Goal: Transaction & Acquisition: Purchase product/service

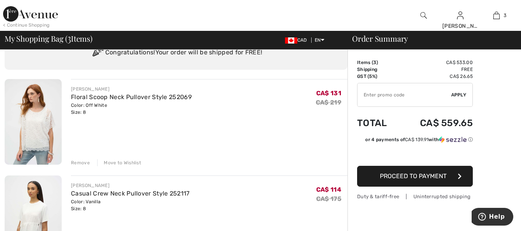
scroll to position [77, 0]
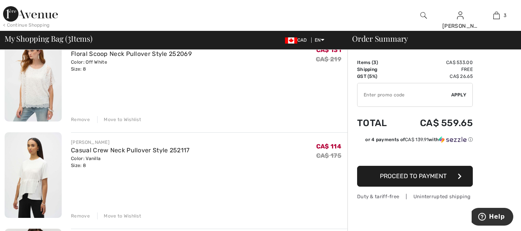
click at [83, 117] on div "Remove" at bounding box center [80, 119] width 19 height 7
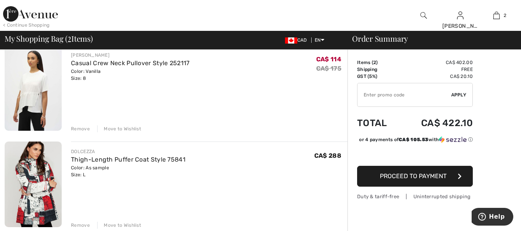
scroll to position [68, 0]
click at [81, 130] on div "Remove" at bounding box center [80, 128] width 19 height 7
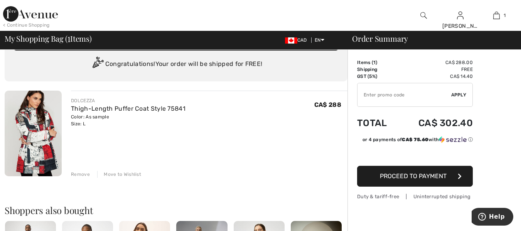
scroll to position [0, 0]
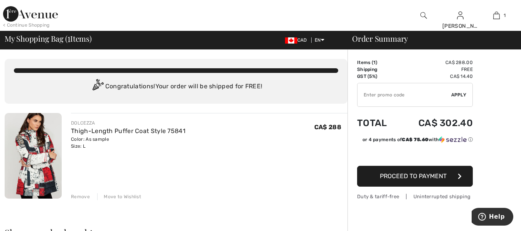
click at [27, 25] on div "< Continue Shopping" at bounding box center [26, 25] width 47 height 7
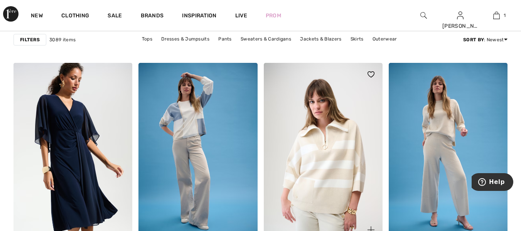
scroll to position [1311, 0]
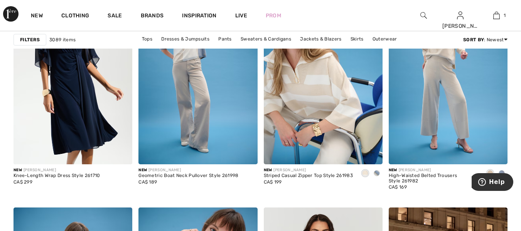
click at [377, 171] on span at bounding box center [377, 173] width 6 height 6
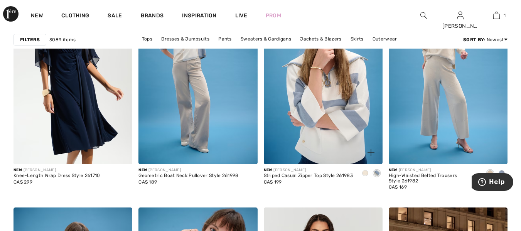
scroll to position [1272, 0]
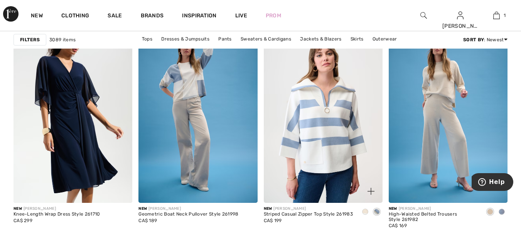
click at [328, 125] on img at bounding box center [323, 113] width 119 height 178
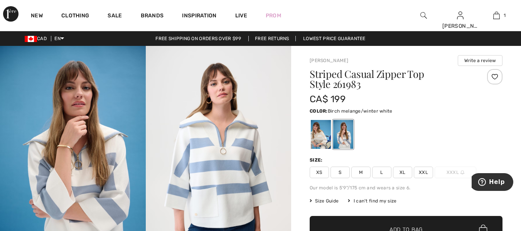
click at [318, 133] on div at bounding box center [321, 134] width 20 height 29
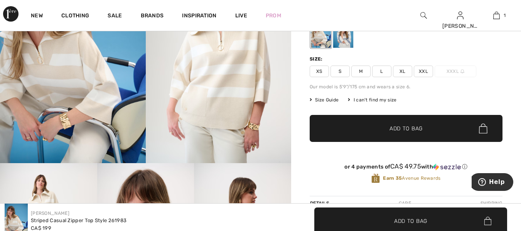
scroll to position [77, 0]
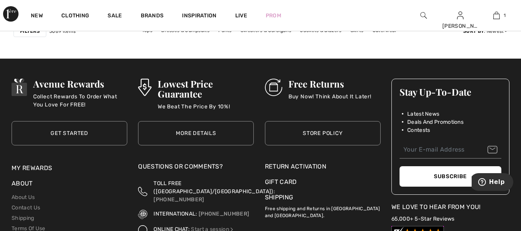
scroll to position [3354, 0]
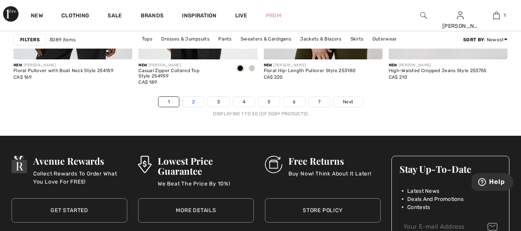
click at [192, 98] on link "2" at bounding box center [193, 102] width 21 height 10
click at [193, 101] on link "2" at bounding box center [193, 102] width 21 height 10
click at [194, 102] on link "2" at bounding box center [193, 102] width 21 height 10
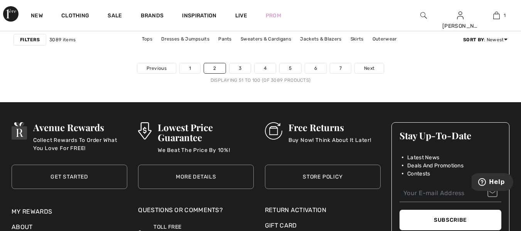
scroll to position [3392, 0]
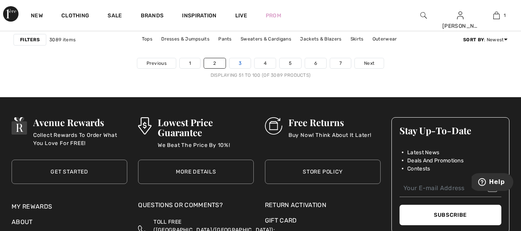
click at [236, 64] on link "3" at bounding box center [239, 63] width 21 height 10
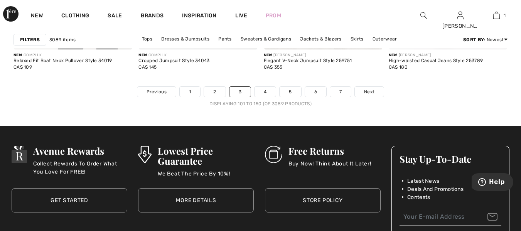
scroll to position [3392, 0]
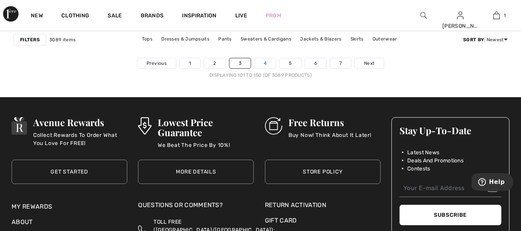
click at [263, 64] on link "4" at bounding box center [264, 63] width 21 height 10
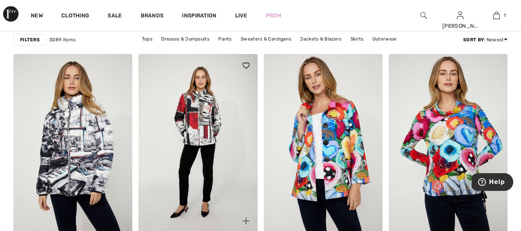
scroll to position [3161, 0]
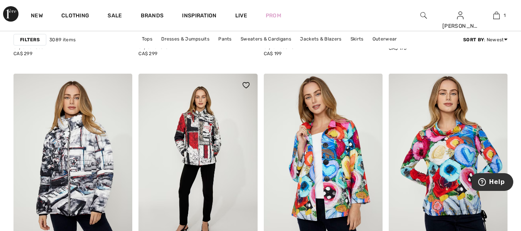
click at [201, 140] on img at bounding box center [197, 163] width 119 height 178
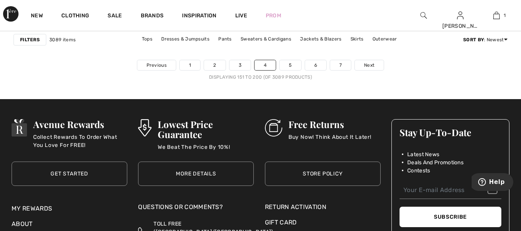
scroll to position [3392, 0]
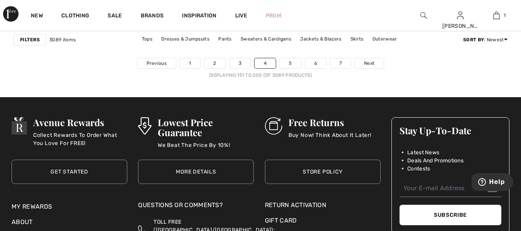
click at [290, 62] on link "5" at bounding box center [289, 63] width 21 height 10
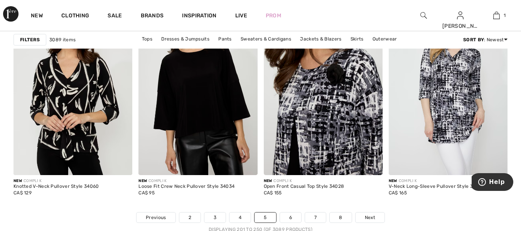
scroll to position [3315, 0]
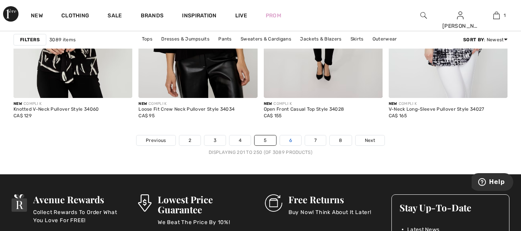
click at [294, 142] on link "6" at bounding box center [290, 140] width 21 height 10
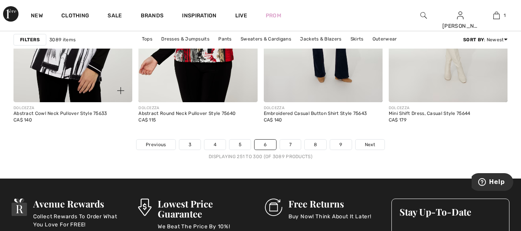
scroll to position [3354, 0]
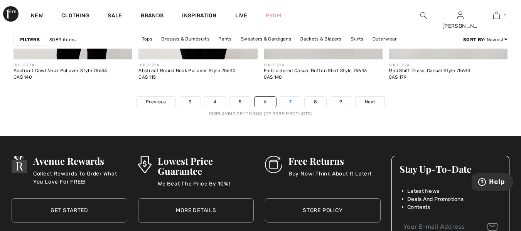
click at [289, 103] on link "7" at bounding box center [290, 102] width 21 height 10
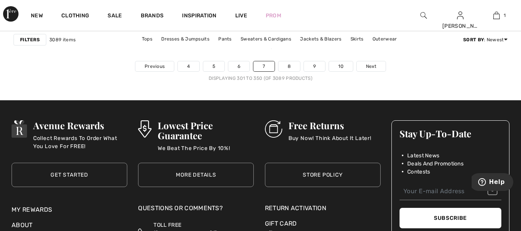
scroll to position [3392, 0]
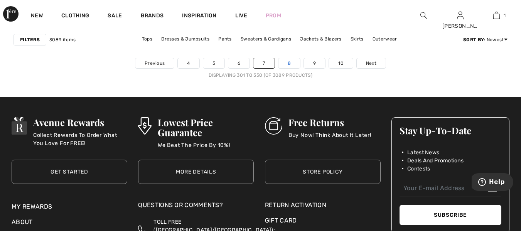
click at [289, 62] on link "8" at bounding box center [289, 63] width 22 height 10
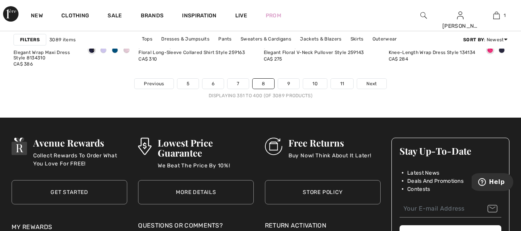
scroll to position [3354, 0]
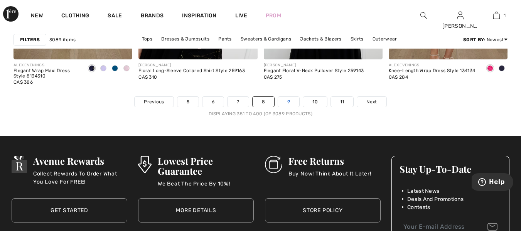
click at [288, 100] on link "9" at bounding box center [288, 102] width 21 height 10
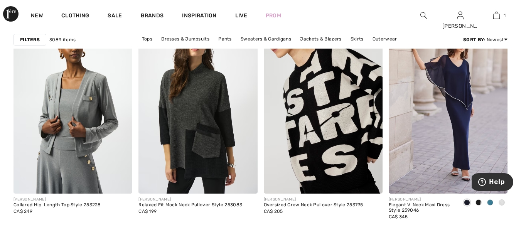
scroll to position [1503, 0]
